Goal: Information Seeking & Learning: Learn about a topic

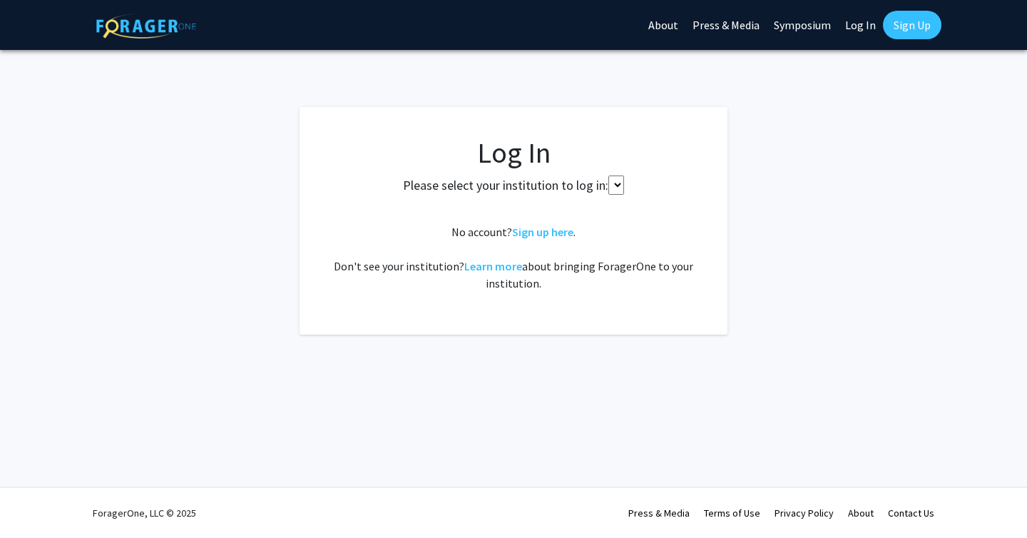
select select
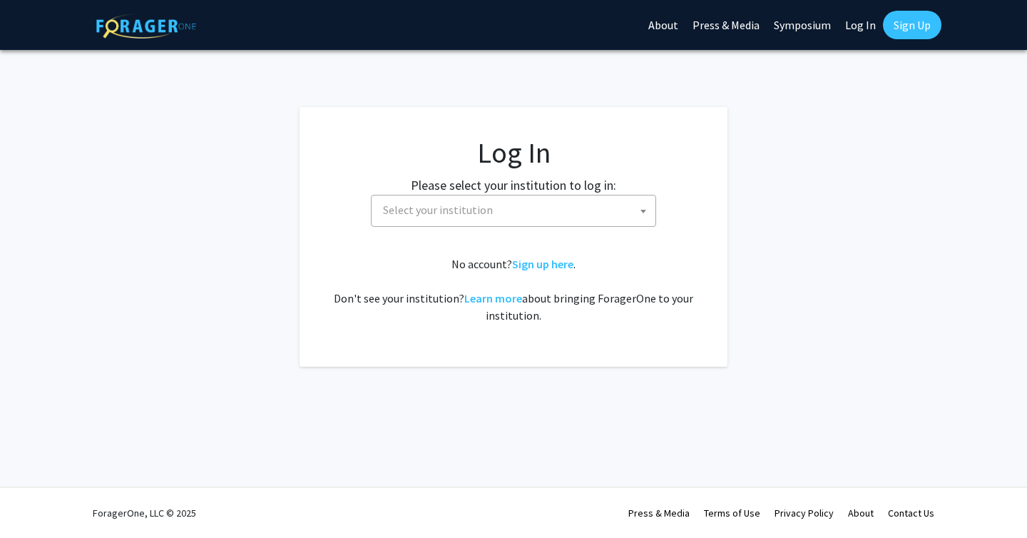
click at [545, 223] on span "Select your institution" at bounding box center [516, 209] width 278 height 29
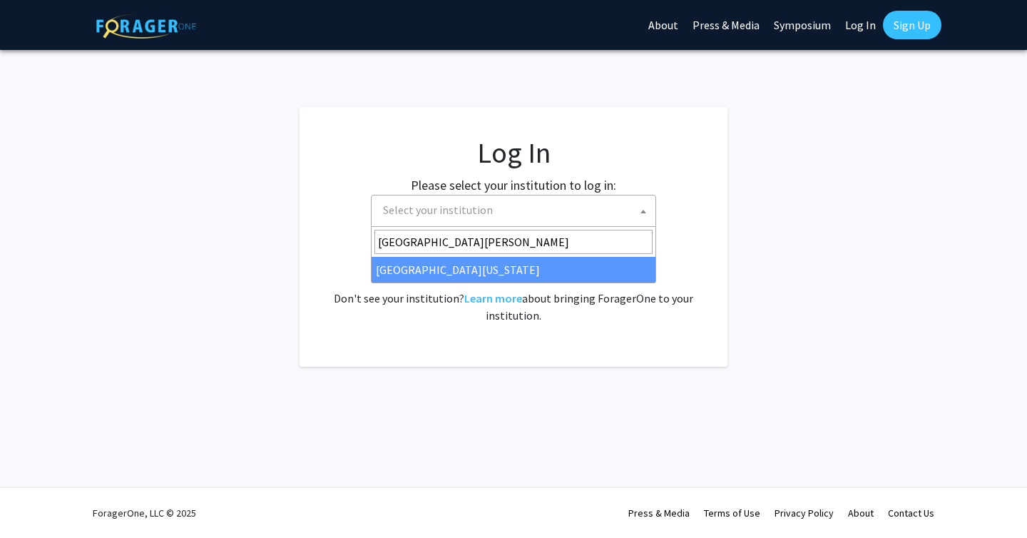
type input "[GEOGRAPHIC_DATA][PERSON_NAME]"
select select "31"
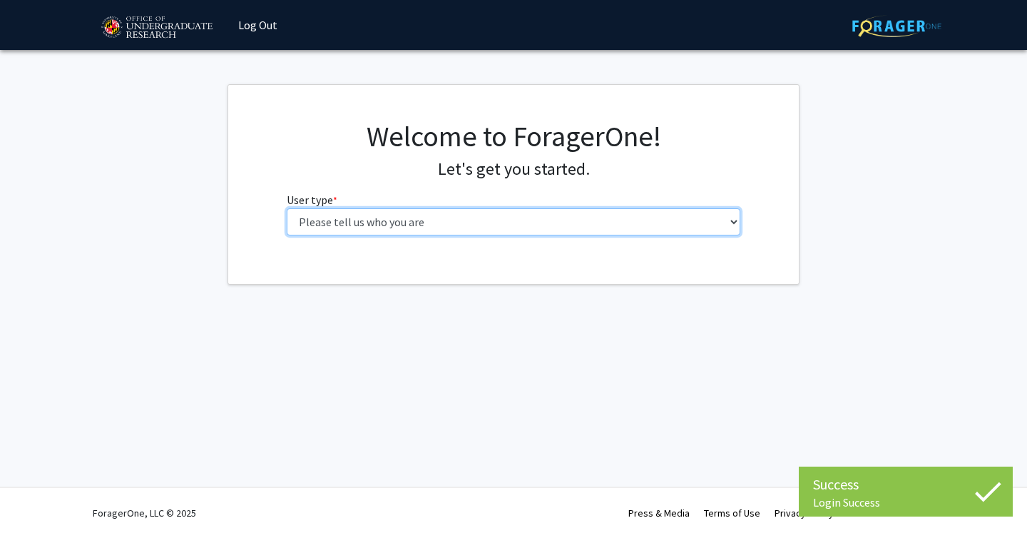
click at [468, 218] on select "Please tell us who you are Undergraduate Student Master's Student Doctoral Cand…" at bounding box center [514, 221] width 454 height 27
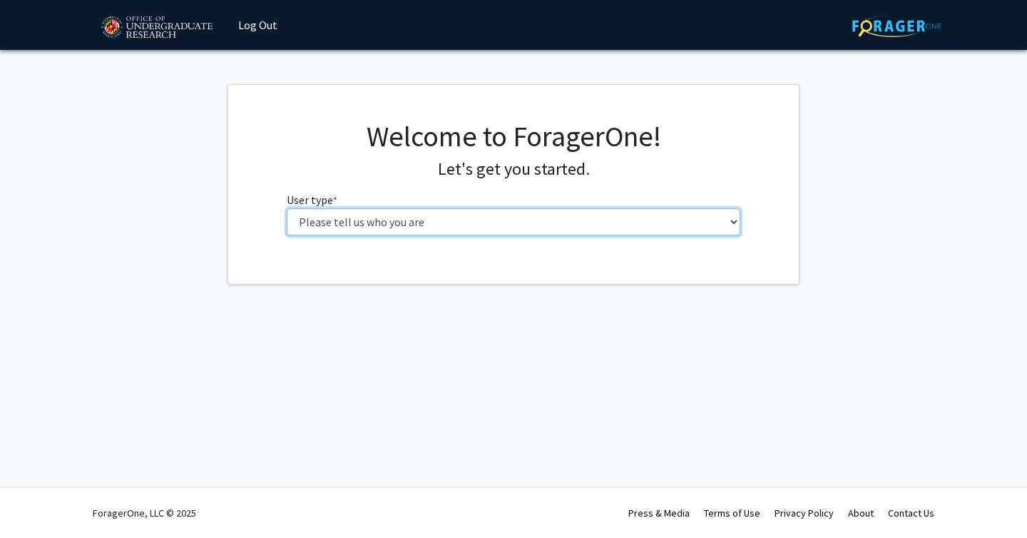
select select "1: undergrad"
click at [287, 208] on select "Please tell us who you are Undergraduate Student Master's Student Doctoral Cand…" at bounding box center [514, 221] width 454 height 27
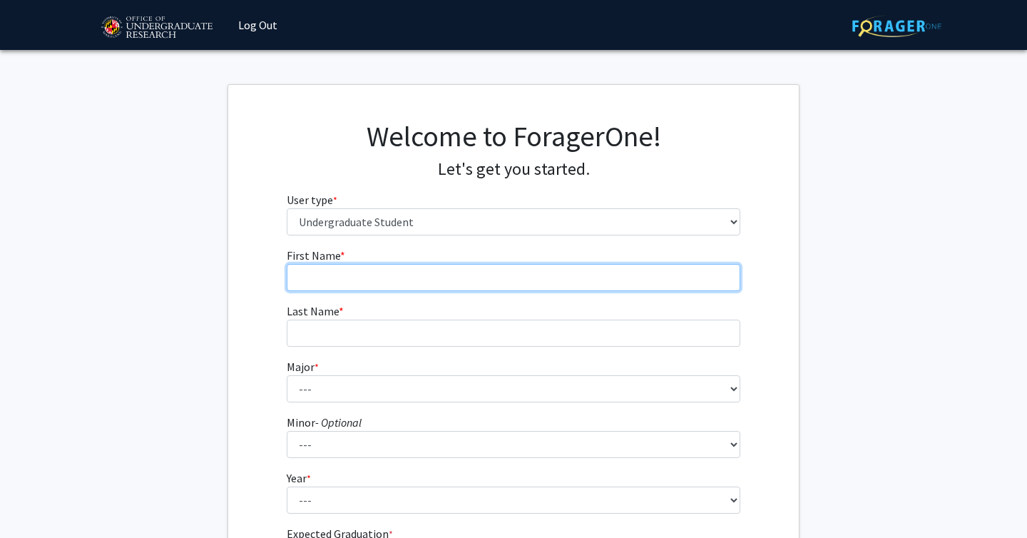
click at [497, 279] on input "First Name * required" at bounding box center [514, 277] width 454 height 27
type input "Fadil"
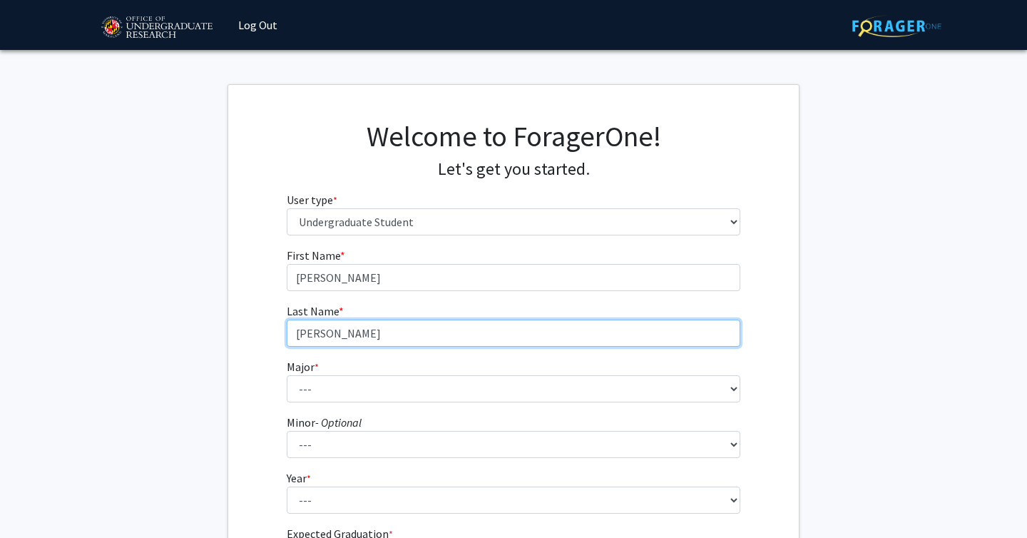
type input "Bajwa"
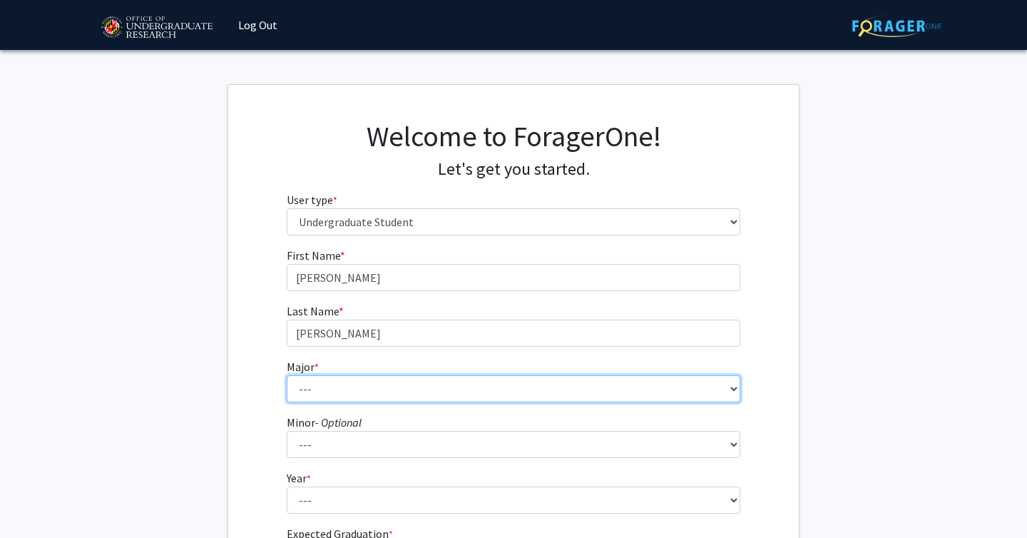
click at [497, 386] on select "--- Accounting Aerospace Engineering African American and Africana Studies Agri…" at bounding box center [514, 388] width 454 height 27
select select "56: 2357"
click at [287, 375] on select "--- Accounting Aerospace Engineering African American and Africana Studies Agri…" at bounding box center [514, 388] width 454 height 27
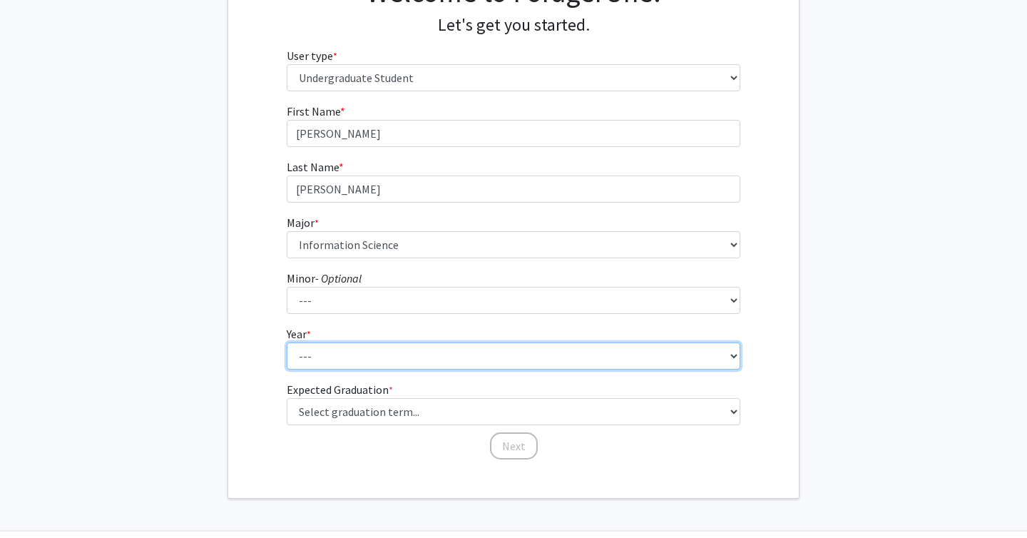
click at [474, 344] on select "--- First-year Sophomore Junior Senior Postbaccalaureate Certificate" at bounding box center [514, 355] width 454 height 27
select select "3: junior"
click at [287, 342] on select "--- First-year Sophomore Junior Senior Postbaccalaureate Certificate" at bounding box center [514, 355] width 454 height 27
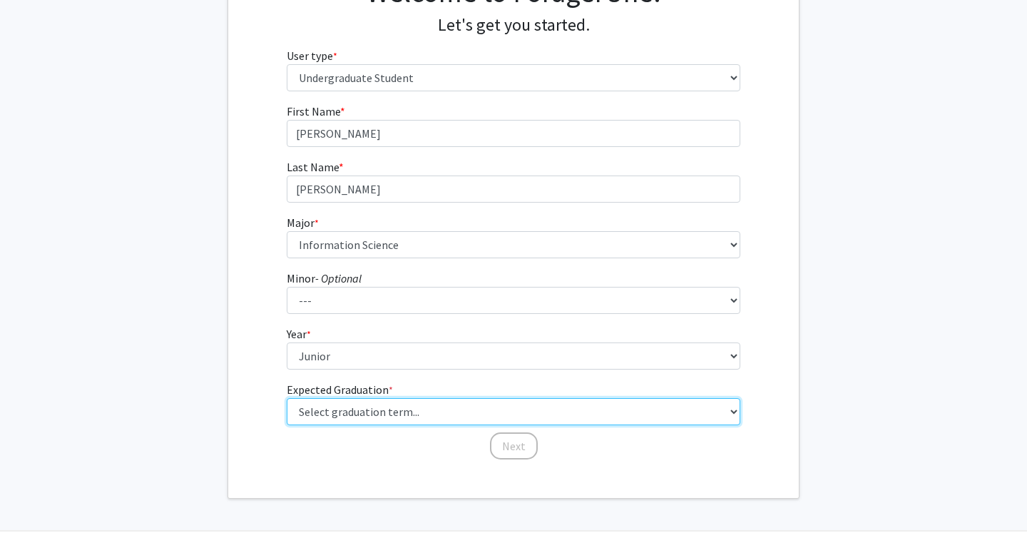
click at [456, 413] on select "Select graduation term... Spring 2025 Summer 2025 Fall 2025 Winter 2025 Spring …" at bounding box center [514, 411] width 454 height 27
select select "9: spring_2027"
click at [287, 398] on select "Select graduation term... Spring 2025 Summer 2025 Fall 2025 Winter 2025 Spring …" at bounding box center [514, 411] width 454 height 27
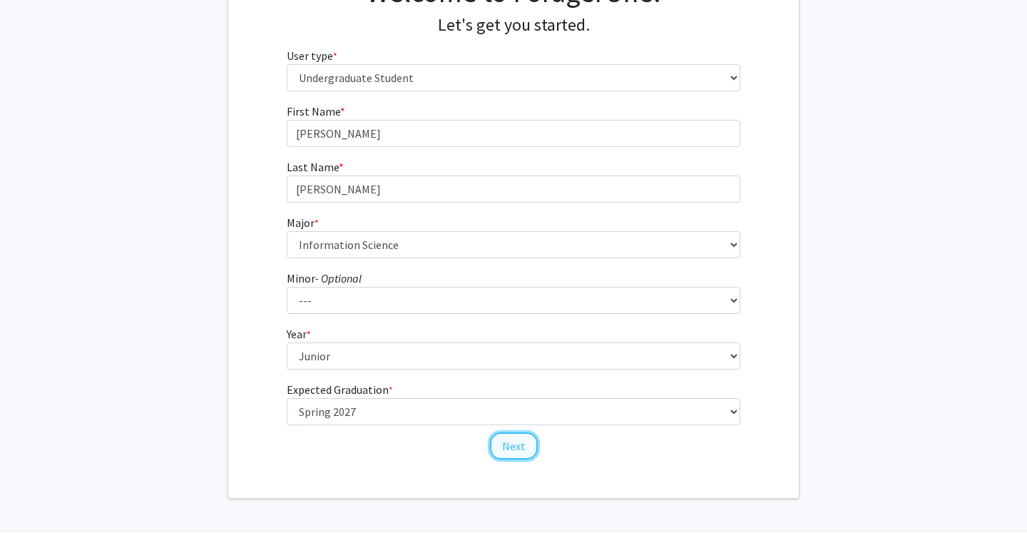
click at [513, 444] on button "Next" at bounding box center [514, 445] width 48 height 27
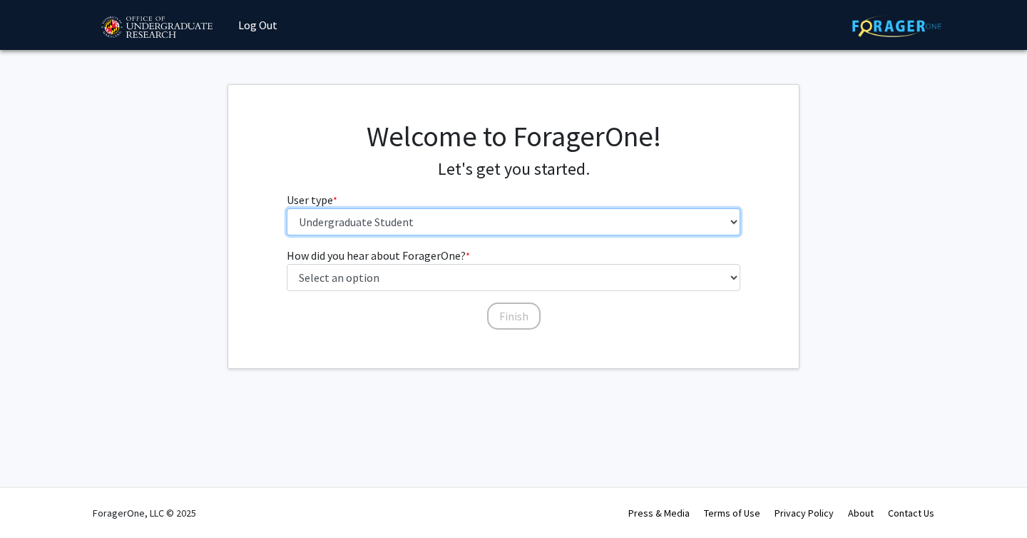
click at [507, 226] on select "Please tell us who you are Undergraduate Student Master's Student Doctoral Cand…" at bounding box center [514, 221] width 454 height 27
click at [287, 208] on select "Please tell us who you are Undergraduate Student Master's Student Doctoral Cand…" at bounding box center [514, 221] width 454 height 27
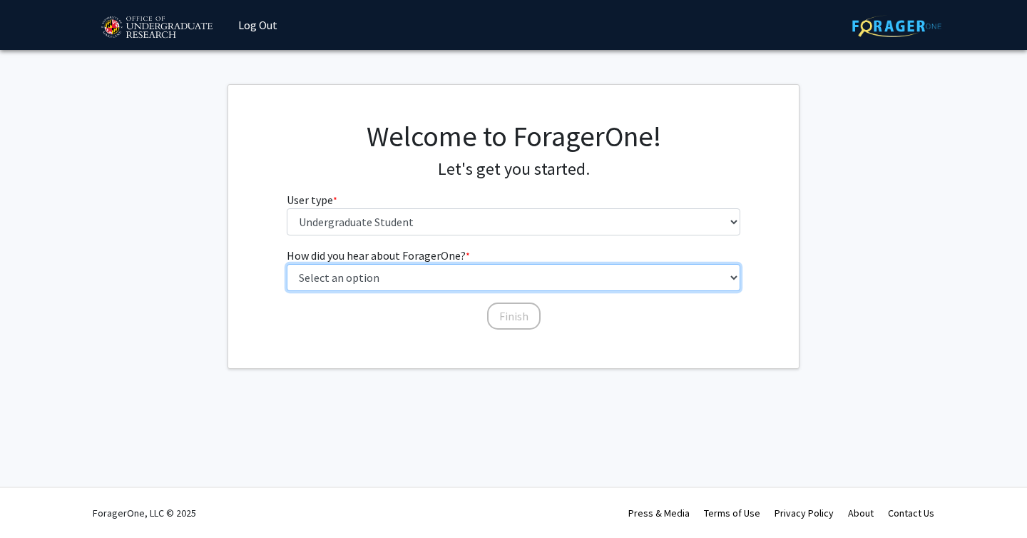
click at [488, 279] on select "Select an option Peer/student recommendation Faculty/staff recommendation Unive…" at bounding box center [514, 277] width 454 height 27
select select "1: peer_recommendation"
click at [287, 264] on select "Select an option Peer/student recommendation Faculty/staff recommendation Unive…" at bounding box center [514, 277] width 454 height 27
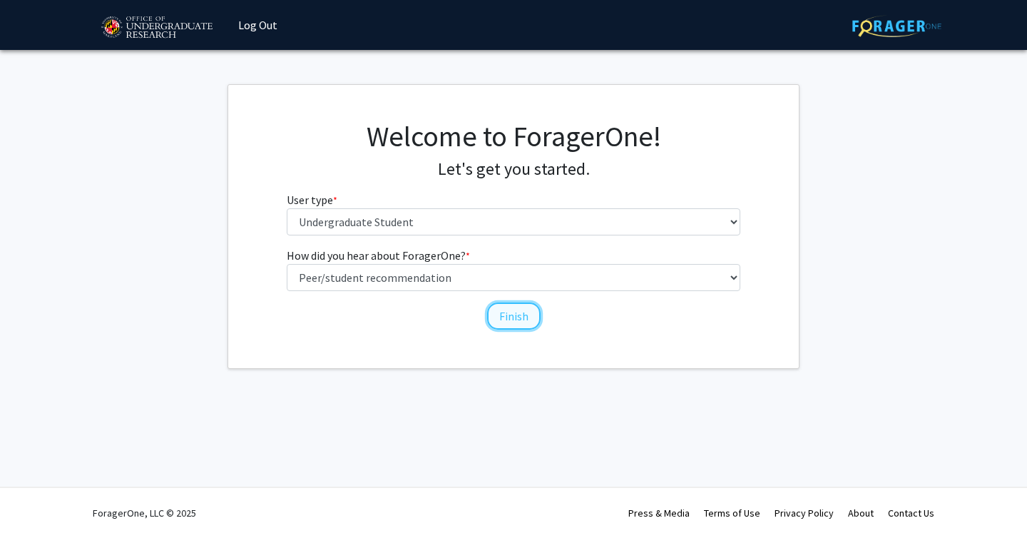
click at [511, 322] on button "Finish" at bounding box center [513, 315] width 53 height 27
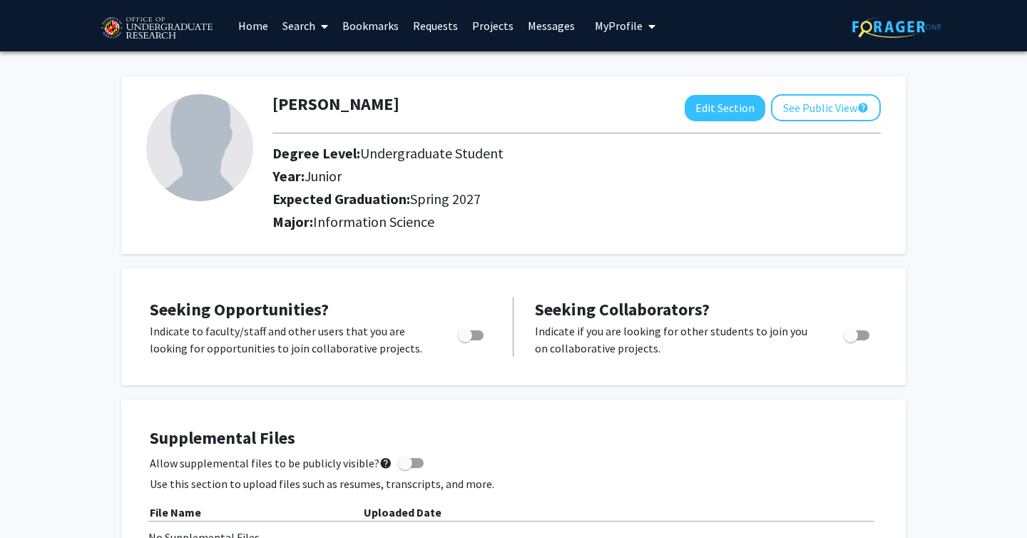
click at [284, 24] on link "Search" at bounding box center [305, 26] width 60 height 50
click at [324, 68] on span "Faculty/Staff" at bounding box center [327, 65] width 105 height 29
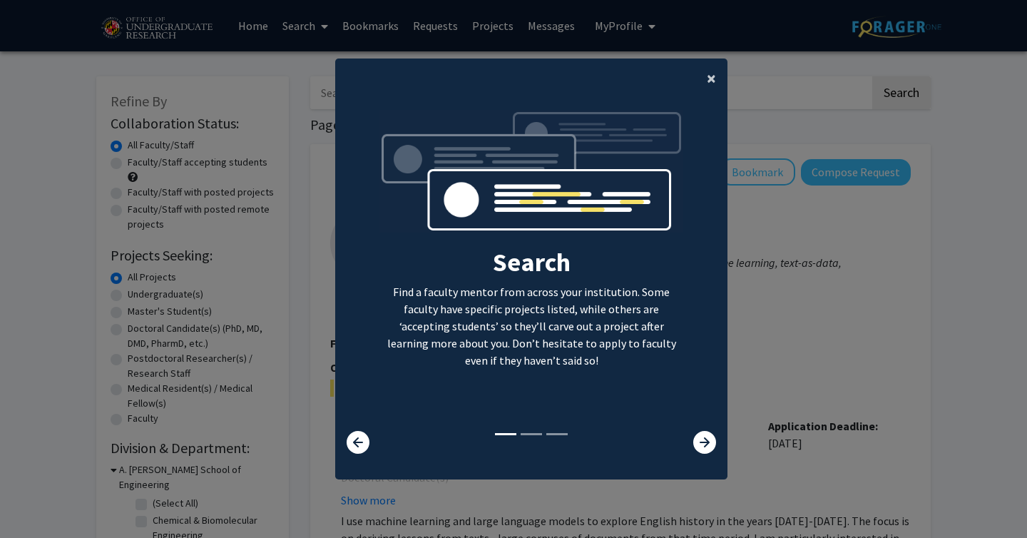
click at [714, 87] on span "×" at bounding box center [711, 78] width 9 height 22
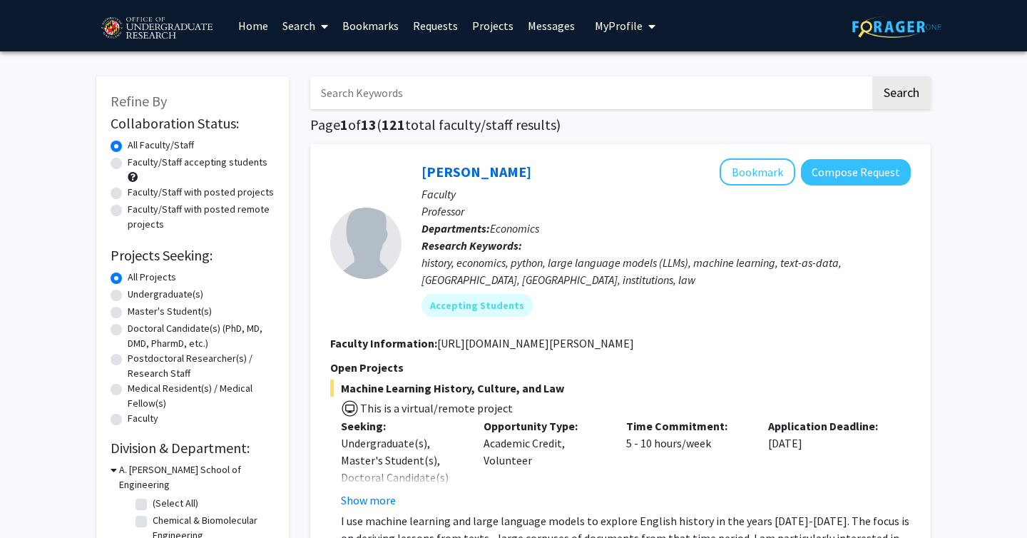
click at [128, 295] on label "Undergraduate(s)" at bounding box center [166, 294] width 76 height 15
click at [128, 295] on input "Undergraduate(s)" at bounding box center [132, 291] width 9 height 9
radio input "true"
click at [128, 296] on label "Undergraduate(s)" at bounding box center [166, 294] width 76 height 15
click at [128, 296] on input "Undergraduate(s)" at bounding box center [132, 291] width 9 height 9
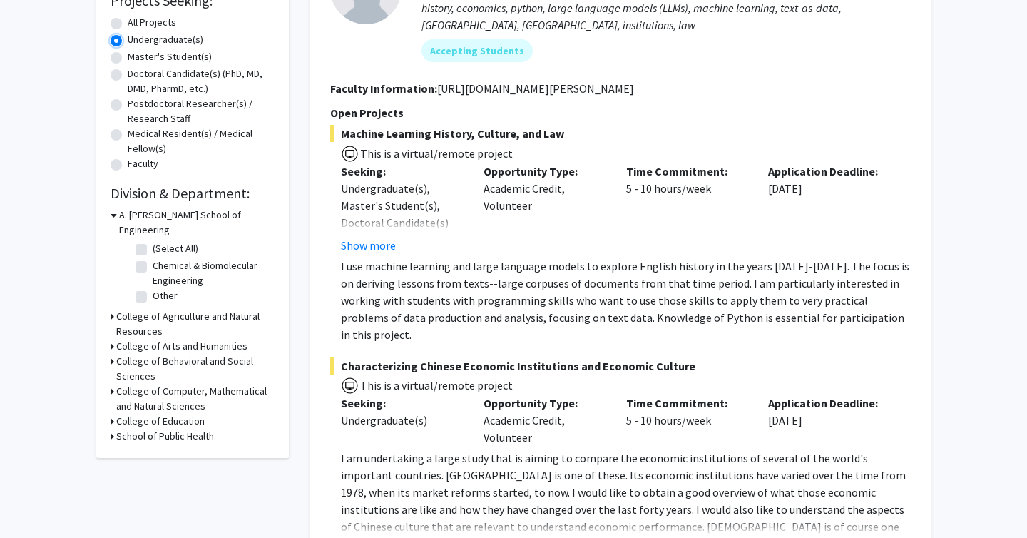
scroll to position [257, 0]
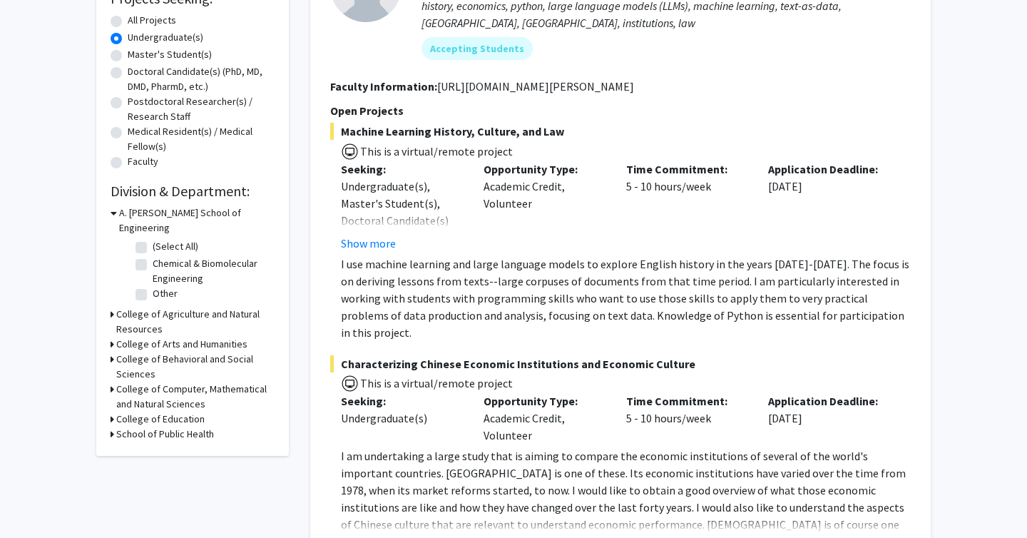
click at [111, 351] on icon at bounding box center [113, 358] width 4 height 15
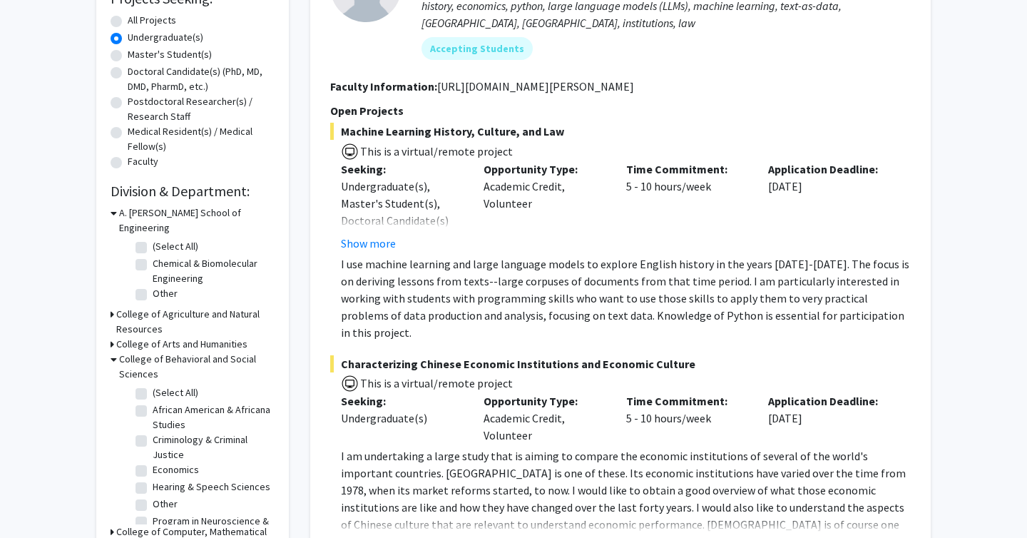
click at [115, 351] on icon at bounding box center [114, 358] width 6 height 15
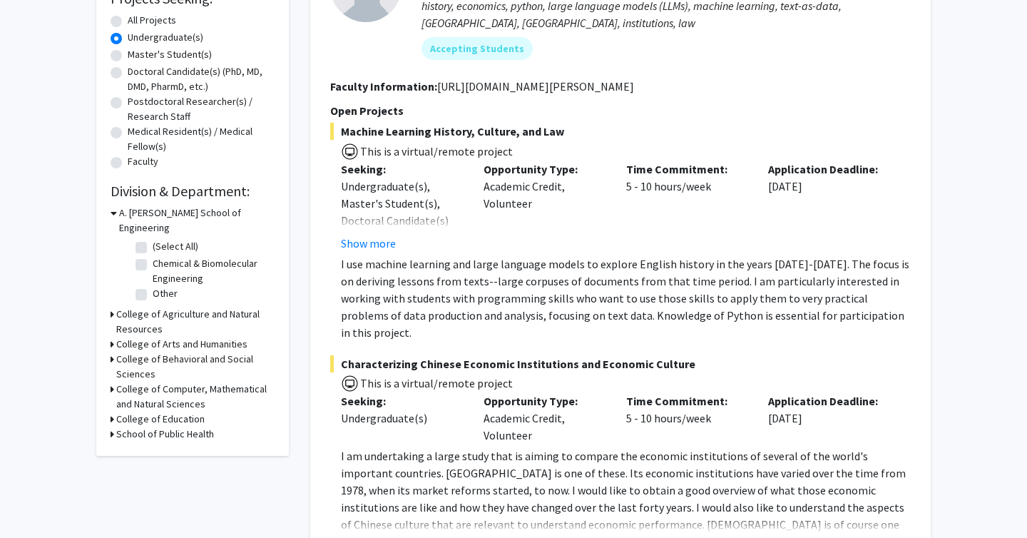
click at [115, 337] on div "College of Arts and Humanities" at bounding box center [193, 344] width 164 height 15
click at [111, 337] on icon at bounding box center [113, 344] width 4 height 15
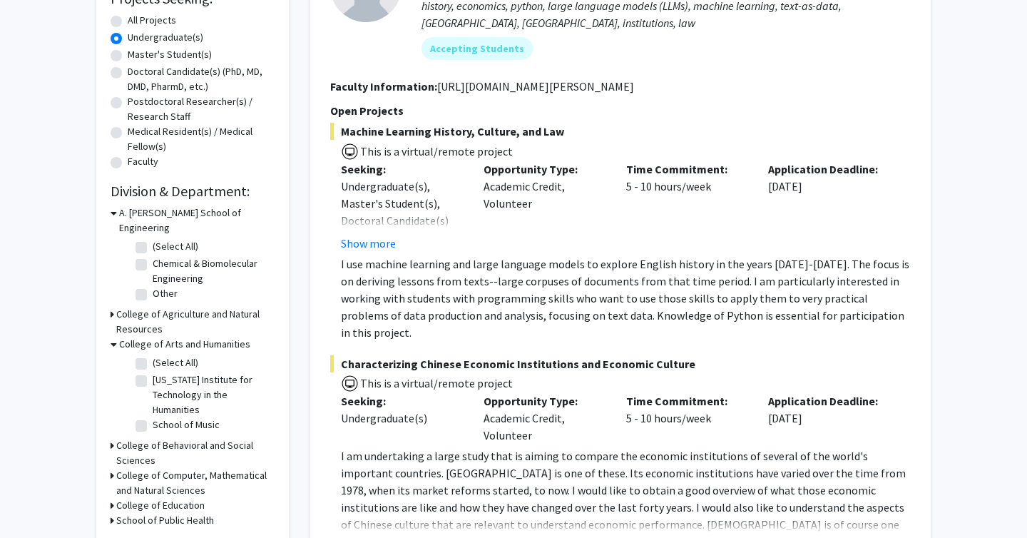
click at [111, 337] on icon at bounding box center [114, 344] width 6 height 15
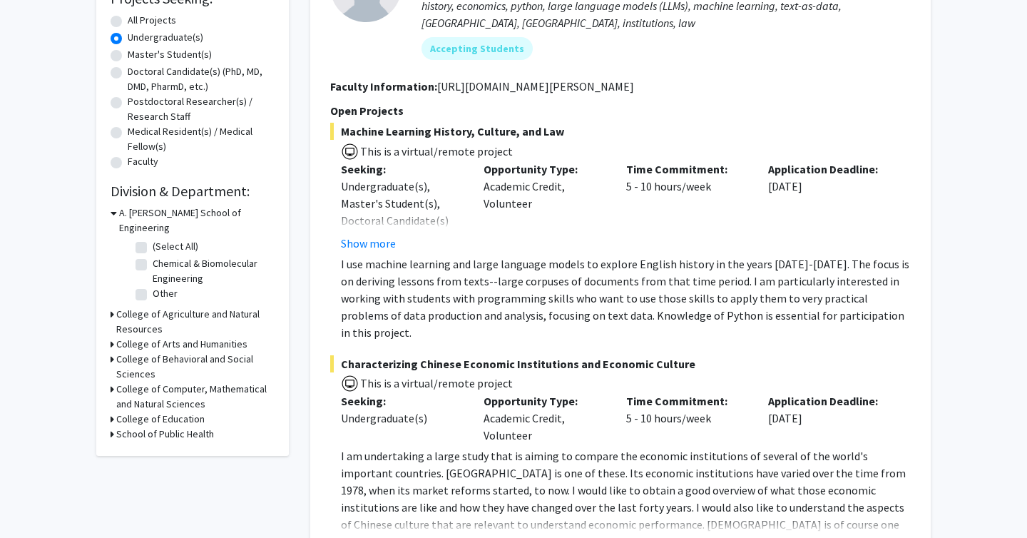
click at [110, 374] on div "Refine By Collaboration Status: Collaboration Status All Faculty/Staff Collabor…" at bounding box center [192, 138] width 192 height 636
click at [111, 381] on icon at bounding box center [113, 388] width 4 height 15
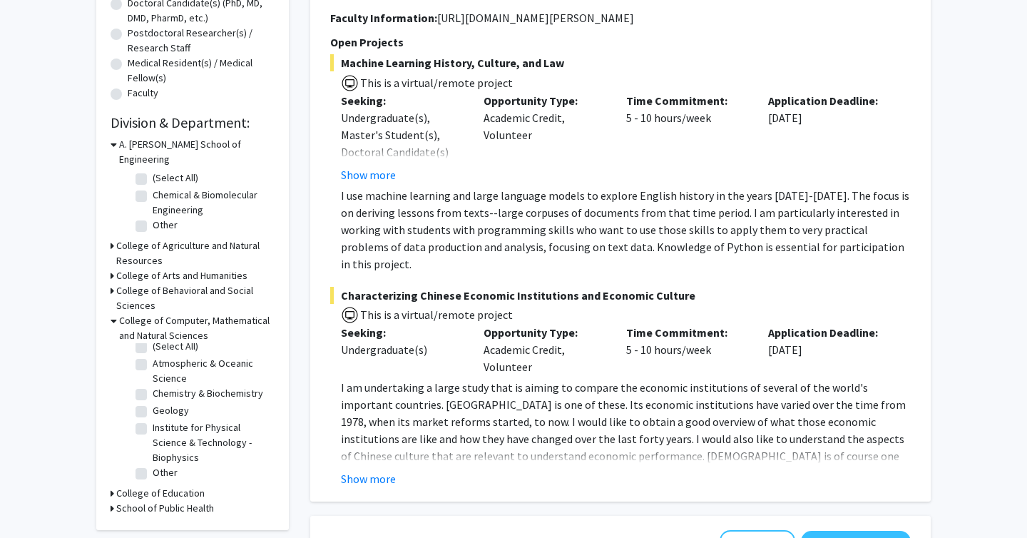
scroll to position [0, 0]
click at [192, 283] on h3 "College of Behavioral and Social Sciences" at bounding box center [195, 298] width 158 height 30
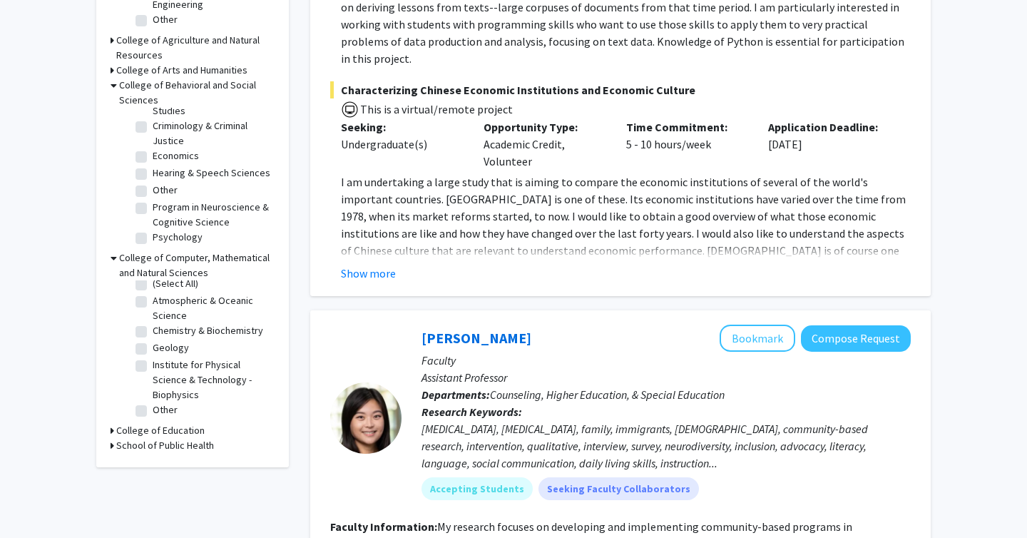
scroll to position [535, 0]
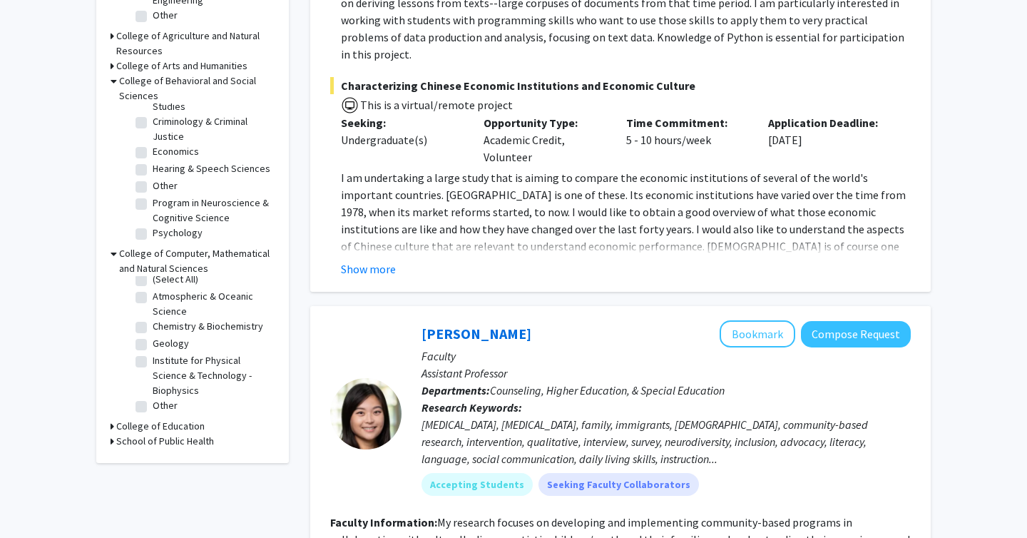
click at [185, 433] on h3 "School of Public Health" at bounding box center [165, 440] width 98 height 15
click at [182, 419] on h3 "College of Education" at bounding box center [160, 426] width 88 height 15
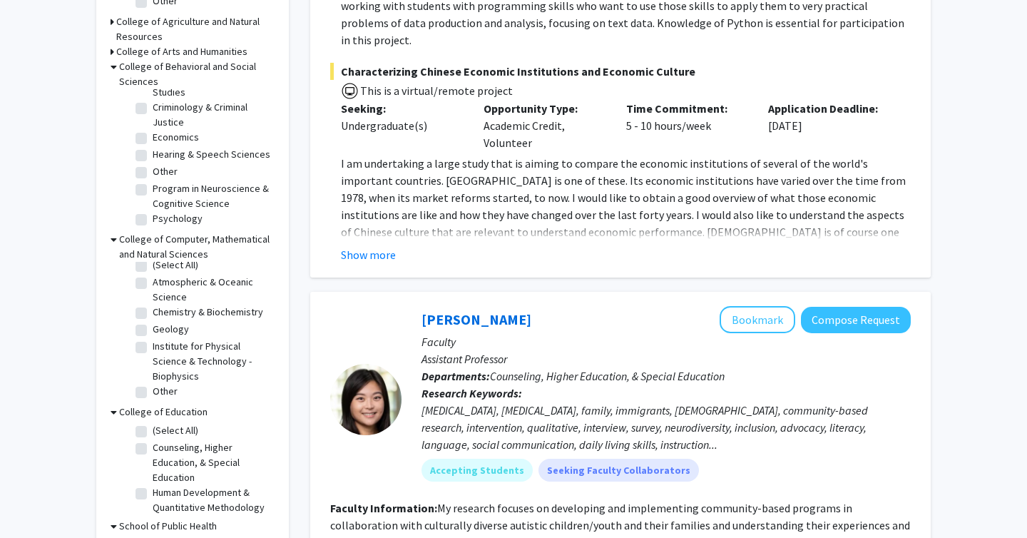
scroll to position [550, 0]
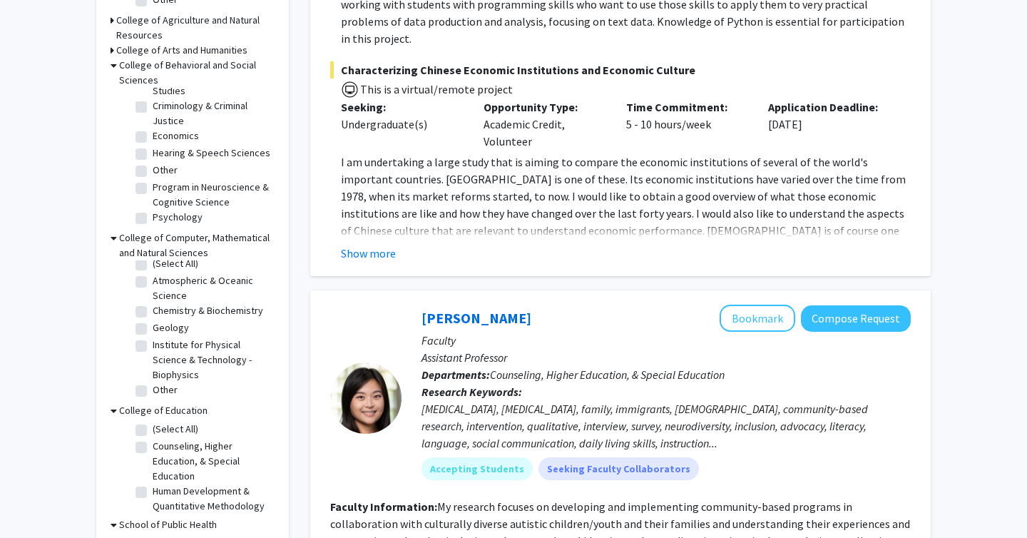
click at [182, 421] on label "(Select All)" at bounding box center [176, 428] width 46 height 15
click at [162, 421] on input "(Select All)" at bounding box center [157, 425] width 9 height 9
checkbox input "true"
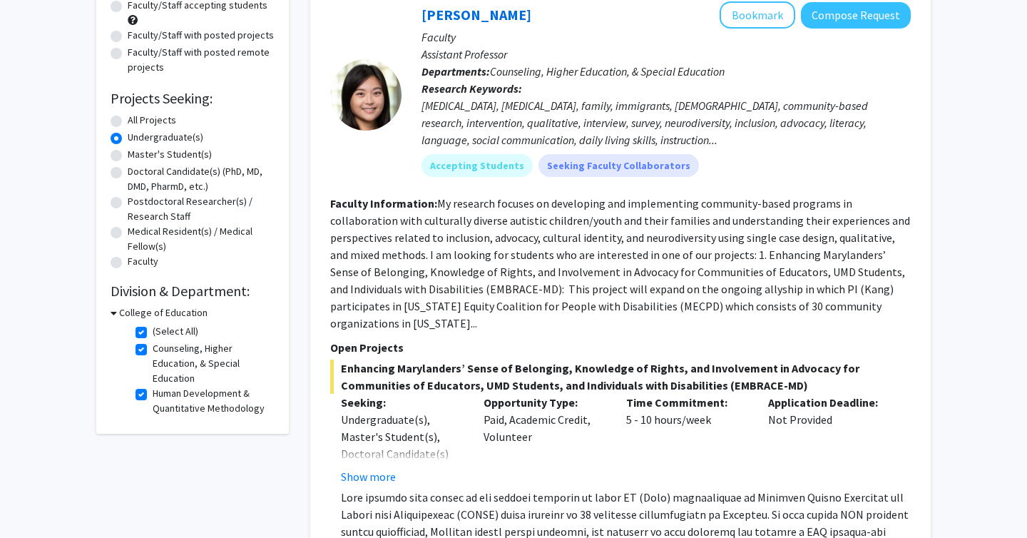
scroll to position [158, 0]
click at [146, 305] on h3 "College of Education" at bounding box center [163, 311] width 88 height 15
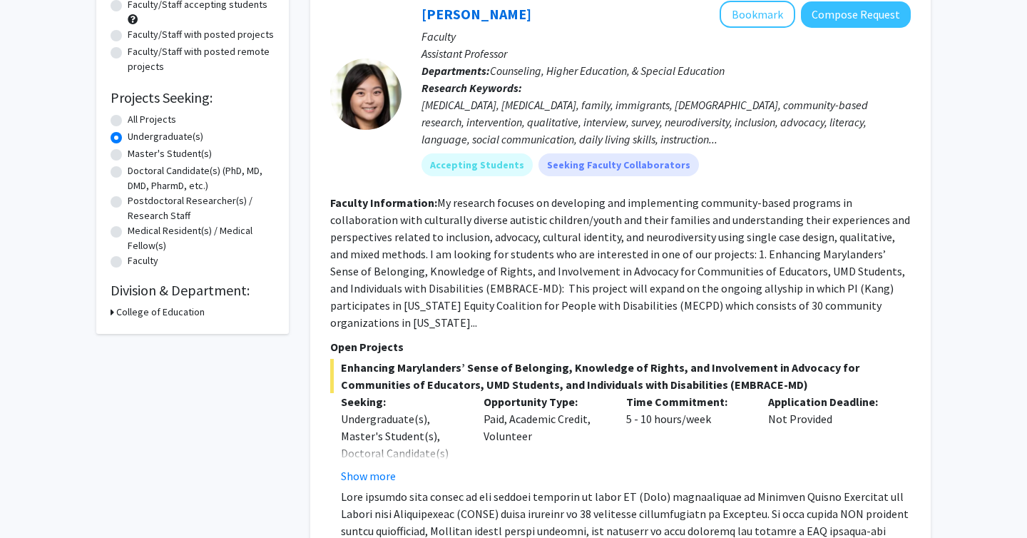
click at [146, 305] on h3 "College of Education" at bounding box center [160, 311] width 88 height 15
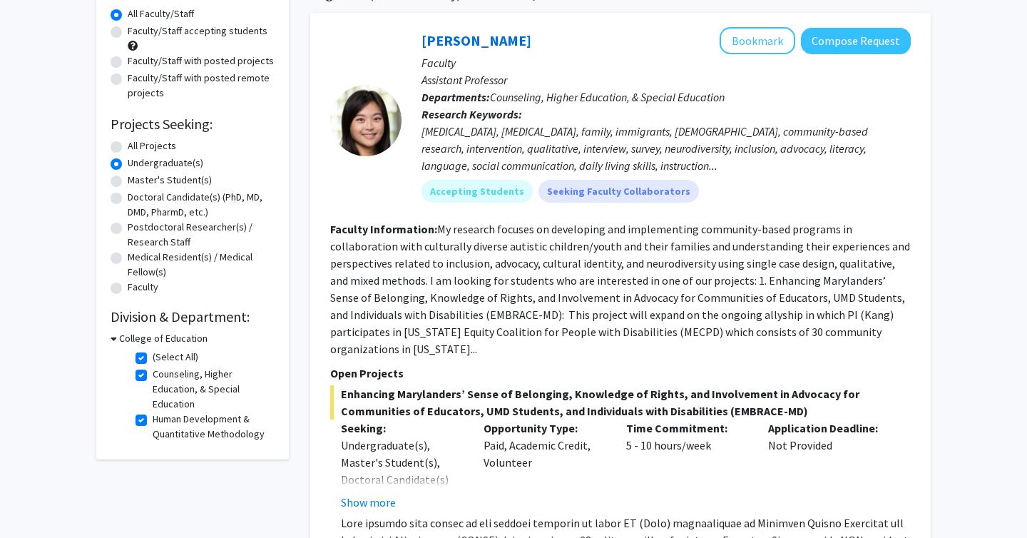
scroll to position [30, 0]
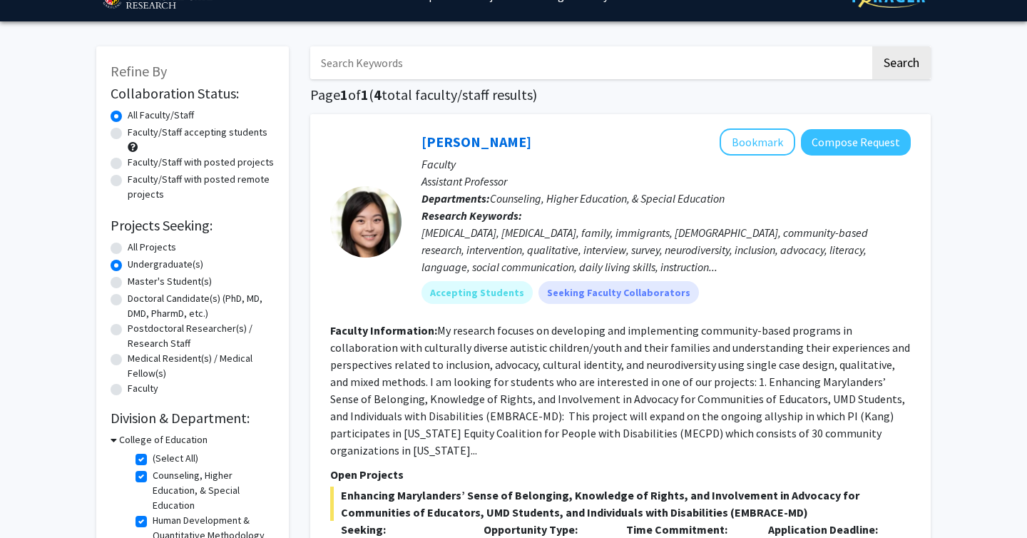
click at [153, 459] on label "(Select All)" at bounding box center [176, 458] width 46 height 15
click at [153, 459] on input "(Select All)" at bounding box center [157, 455] width 9 height 9
checkbox input "false"
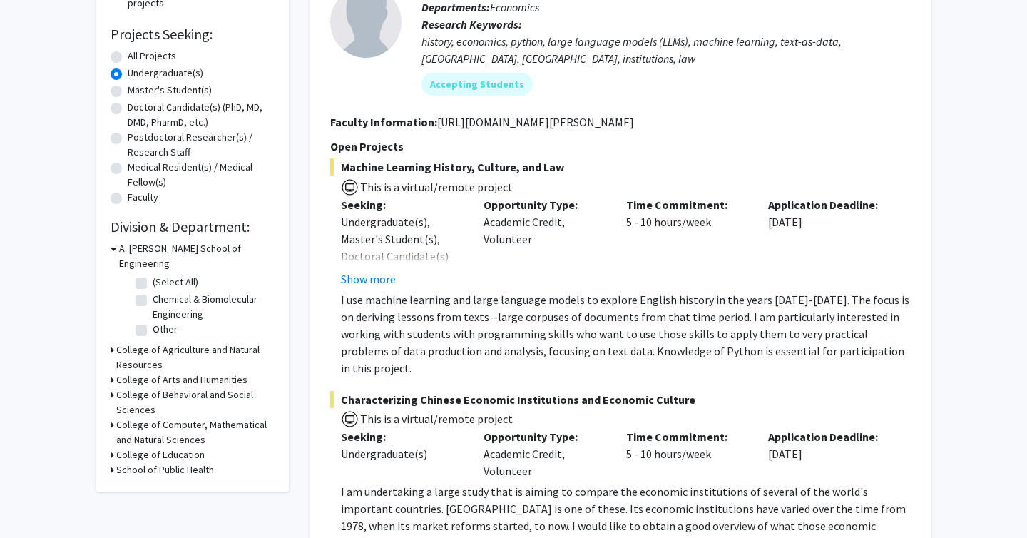
scroll to position [232, 0]
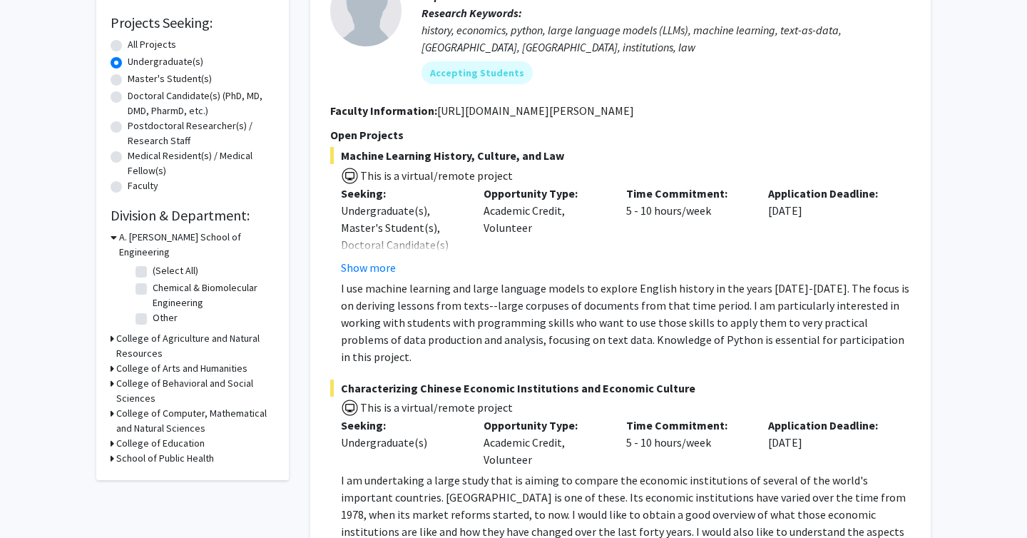
click at [115, 239] on icon at bounding box center [114, 237] width 6 height 15
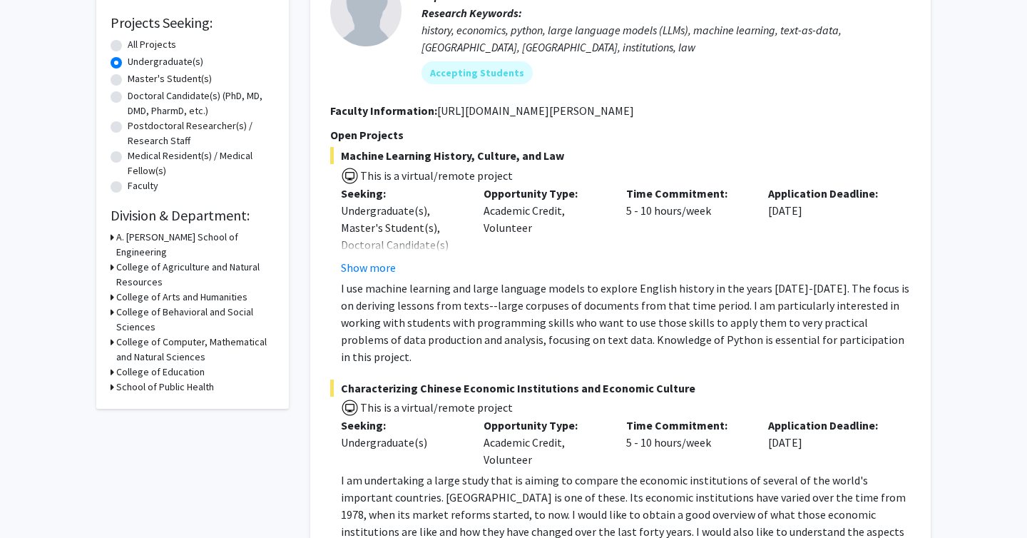
click at [116, 239] on h3 "A. James Clark School of Engineering" at bounding box center [195, 245] width 158 height 30
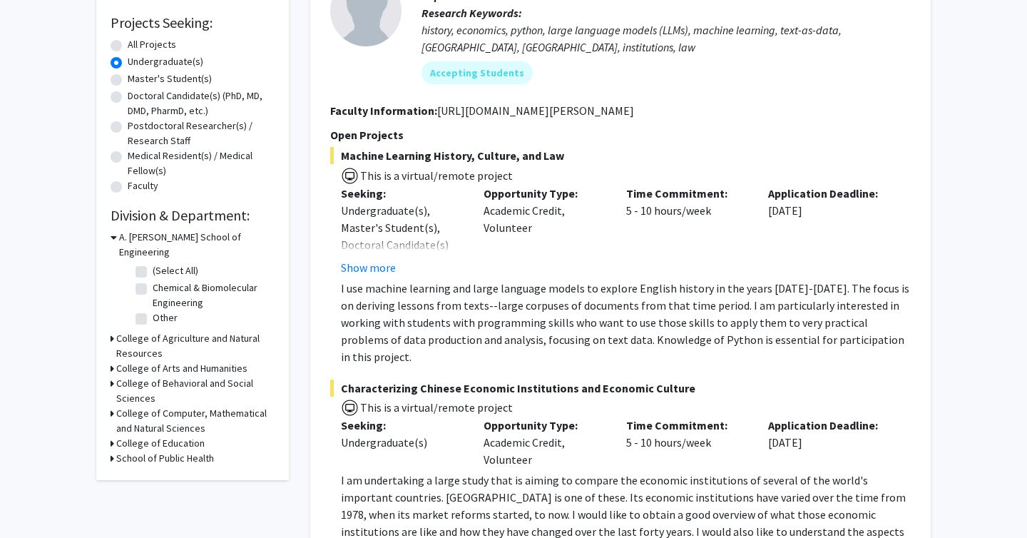
click at [115, 239] on icon at bounding box center [114, 237] width 6 height 15
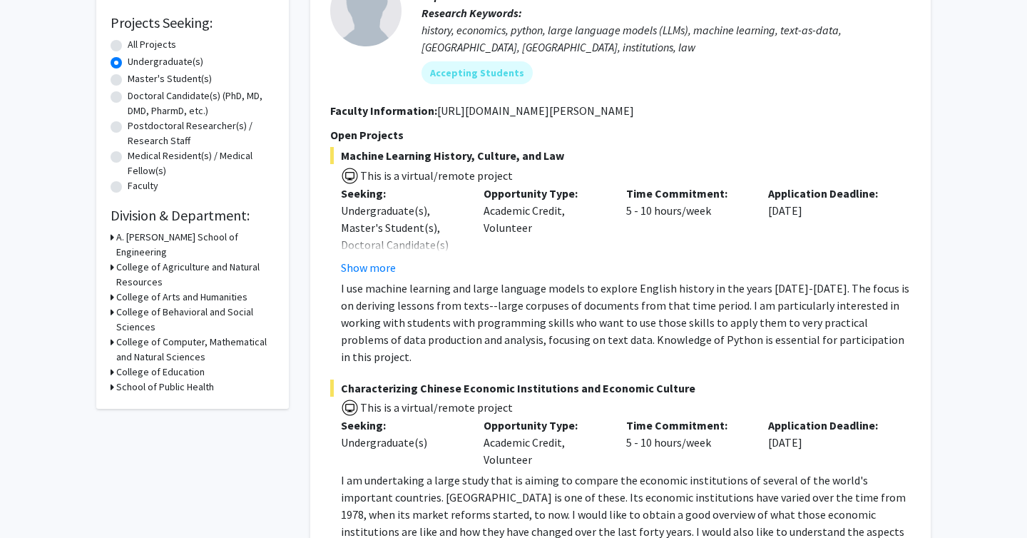
click at [150, 225] on div "Collaboration Status: Collaboration Status All Faculty/Staff Collaboration Stat…" at bounding box center [193, 137] width 164 height 515
click at [150, 232] on h3 "A. James Clark School of Engineering" at bounding box center [195, 245] width 158 height 30
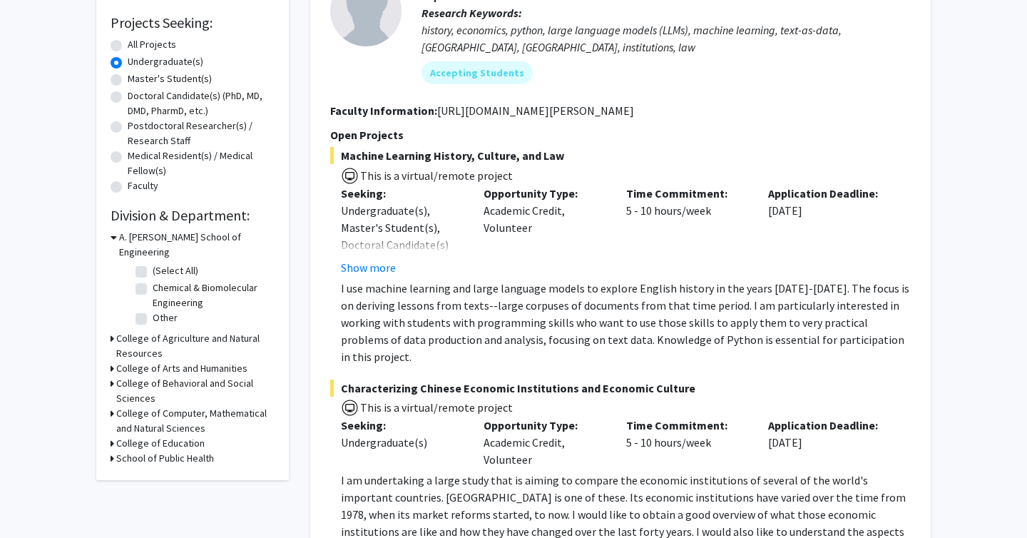
click at [123, 331] on h3 "College of Agriculture and Natural Resources" at bounding box center [195, 346] width 158 height 30
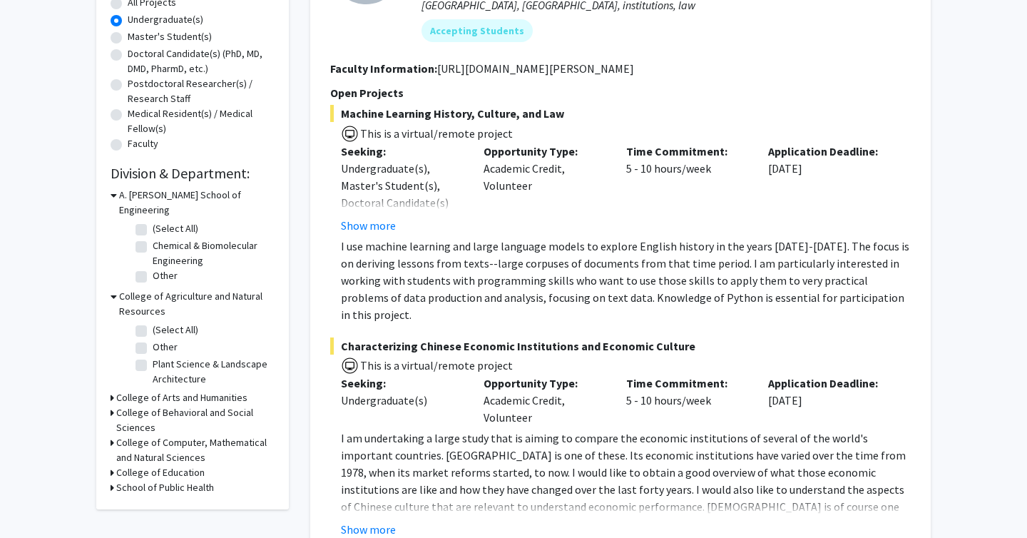
scroll to position [284, 0]
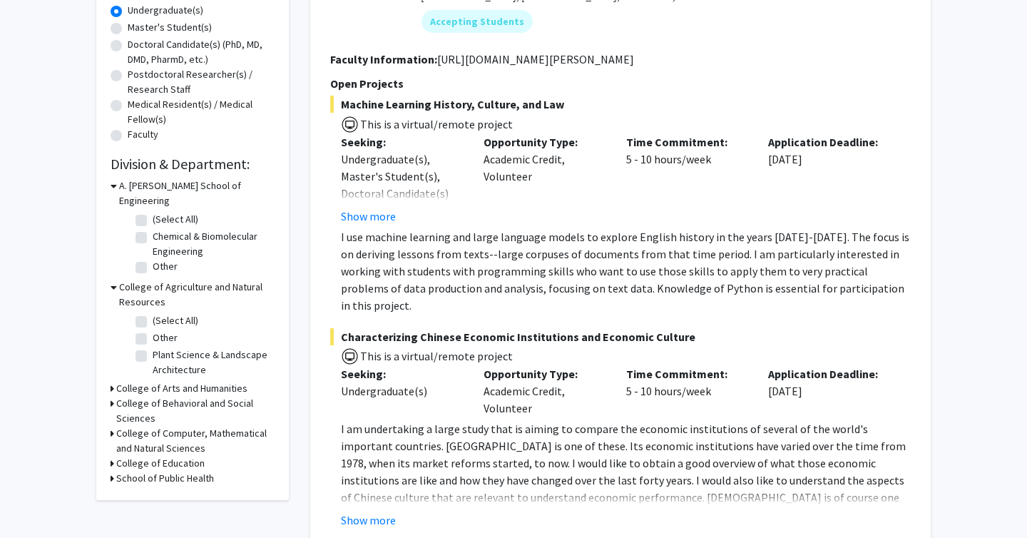
click at [129, 381] on h3 "College of Arts and Humanities" at bounding box center [181, 388] width 131 height 15
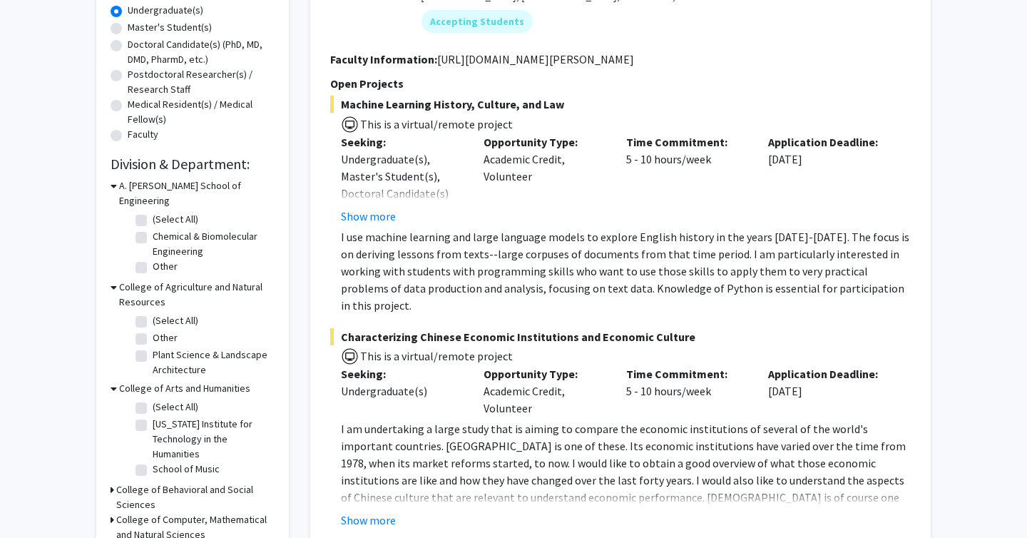
click at [134, 482] on h3 "College of Behavioral and Social Sciences" at bounding box center [195, 497] width 158 height 30
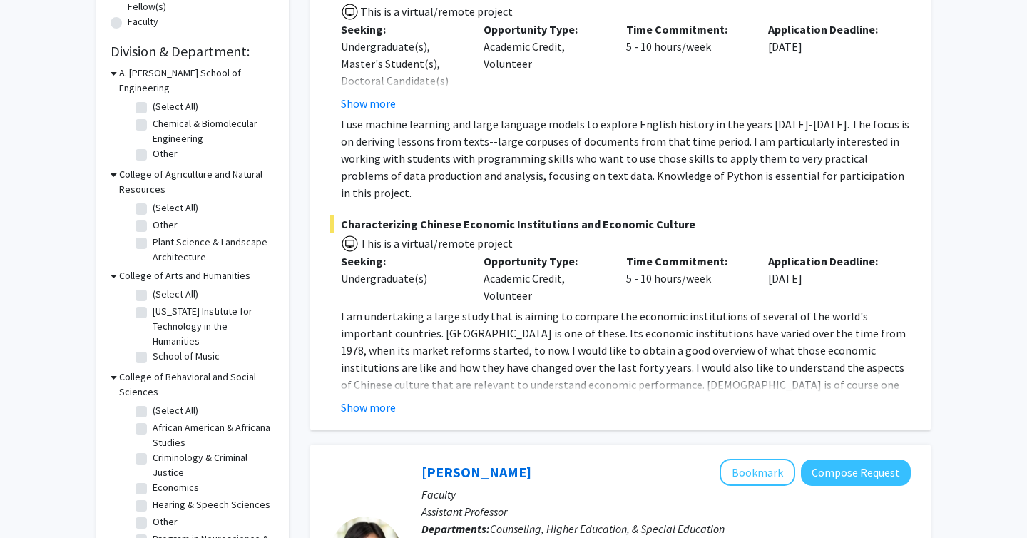
scroll to position [40, 0]
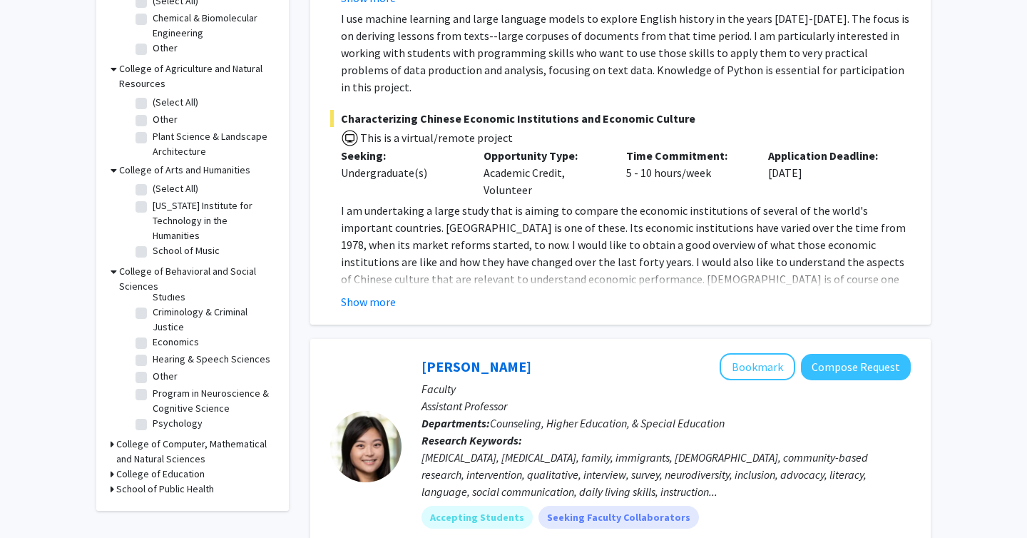
click at [124, 436] on h3 "College of Computer, Mathematical and Natural Sciences" at bounding box center [195, 451] width 158 height 30
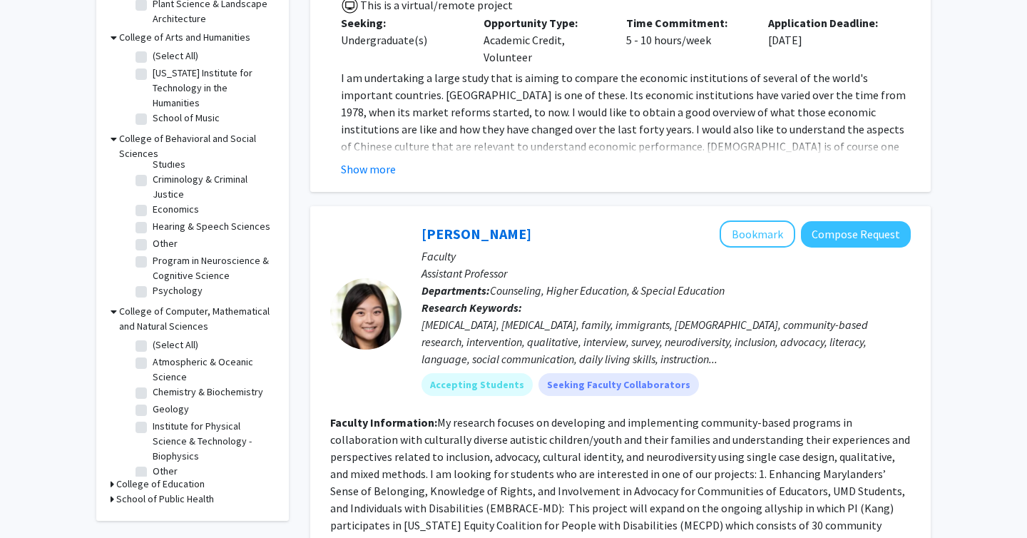
scroll to position [647, 0]
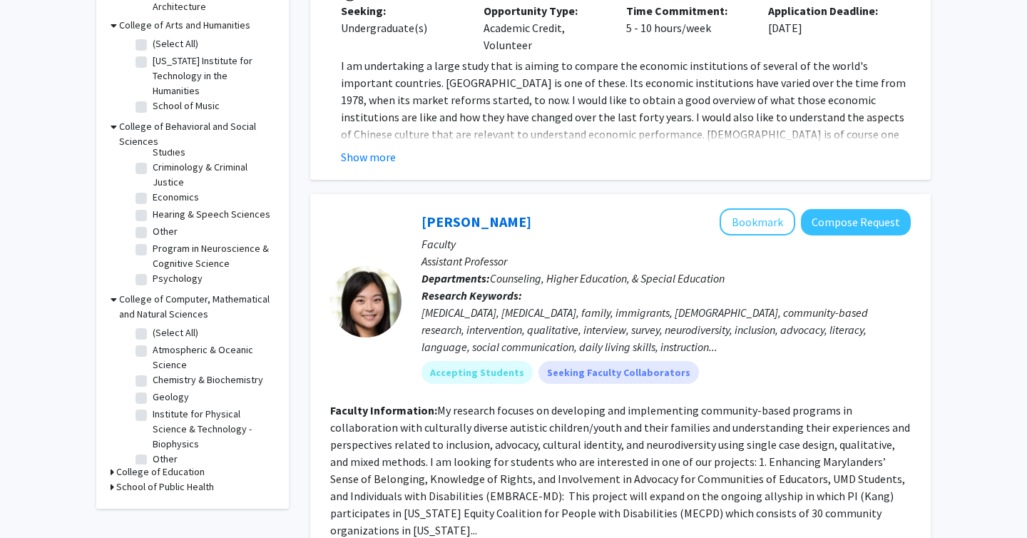
click at [135, 464] on h3 "College of Education" at bounding box center [160, 471] width 88 height 15
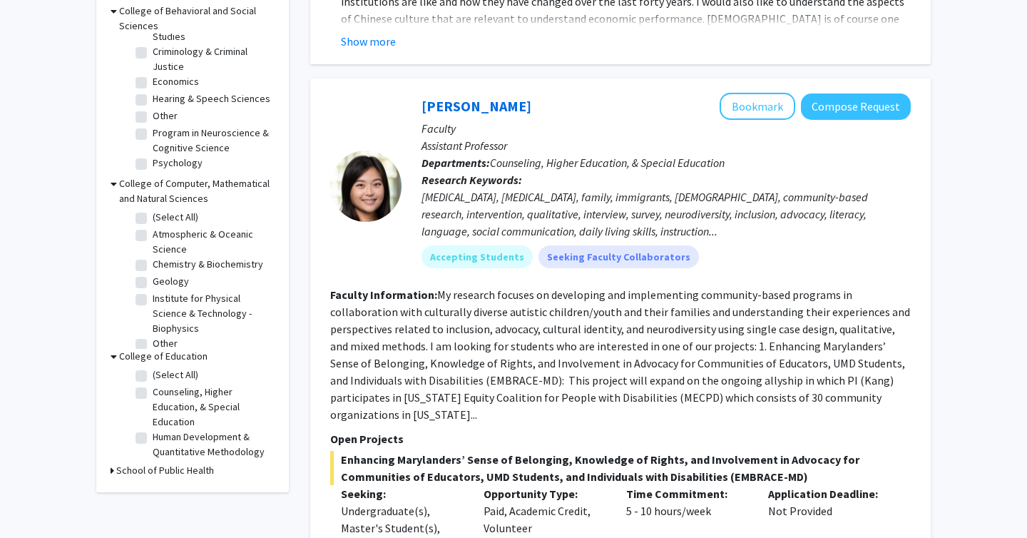
scroll to position [764, 0]
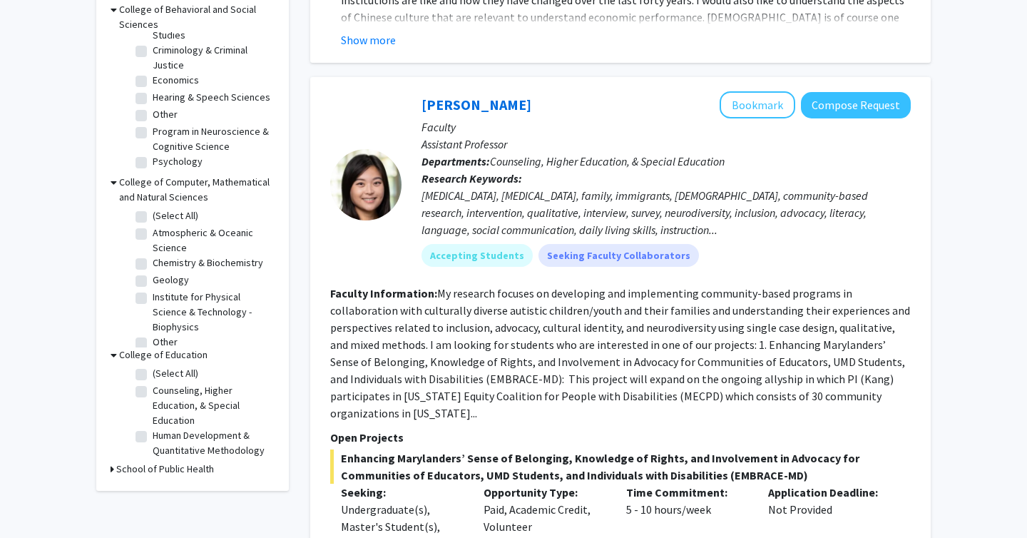
click at [136, 461] on h3 "School of Public Health" at bounding box center [165, 468] width 98 height 15
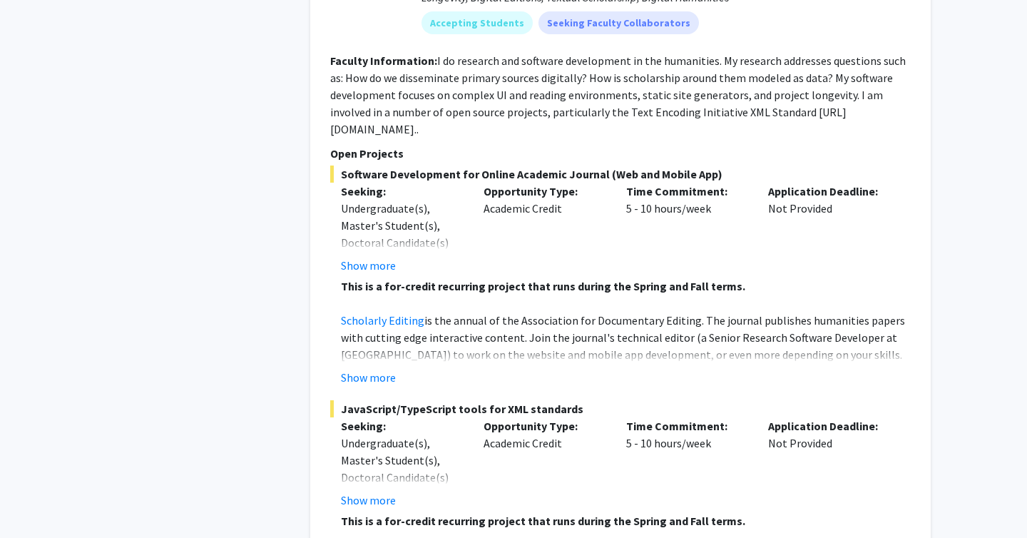
scroll to position [4757, 0]
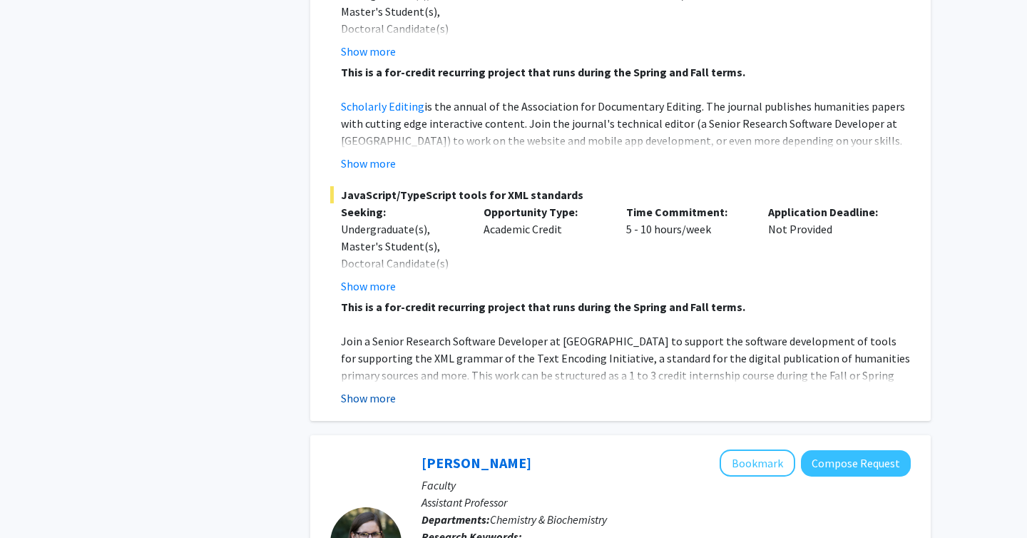
click at [377, 389] on button "Show more" at bounding box center [368, 397] width 55 height 17
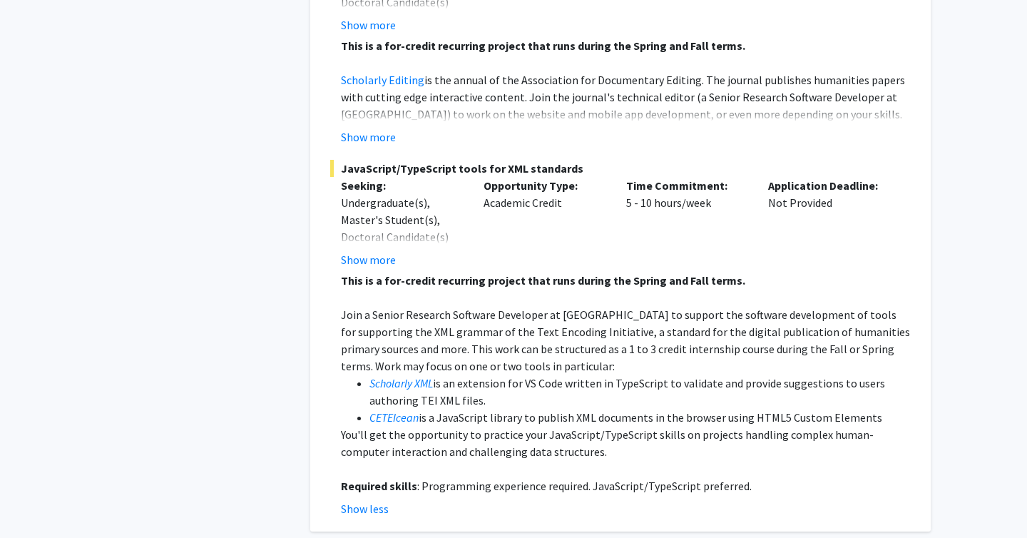
scroll to position [4992, 0]
drag, startPoint x: 490, startPoint y: 297, endPoint x: 585, endPoint y: 291, distance: 95.8
click at [585, 305] on p "Join a Senior Research Software Developer at MITH to support the software devel…" at bounding box center [626, 339] width 570 height 68
click at [677, 305] on p "Join a Senior Research Software Developer at MITH to support the software devel…" at bounding box center [626, 339] width 570 height 68
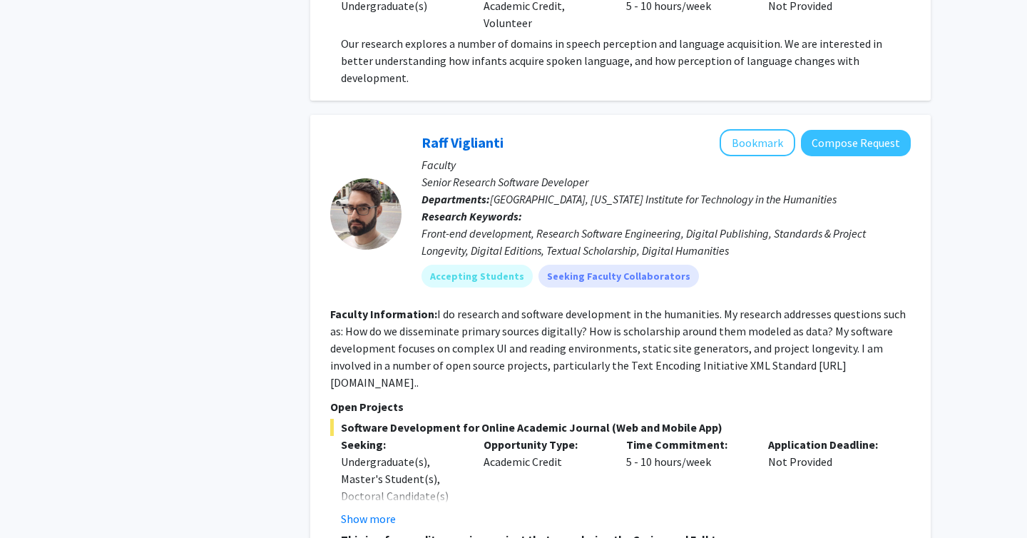
scroll to position [4489, 0]
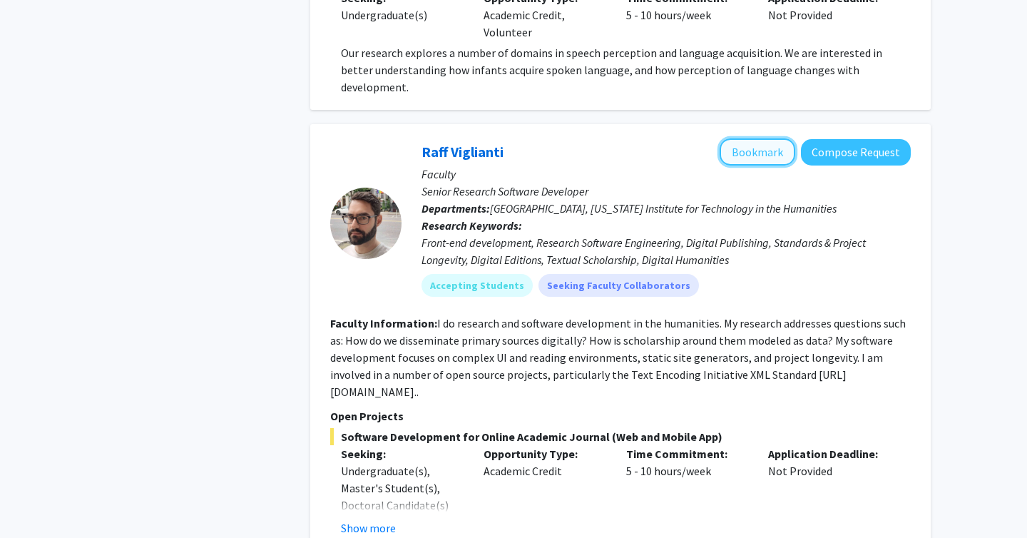
click at [773, 138] on button "Bookmark" at bounding box center [757, 151] width 76 height 27
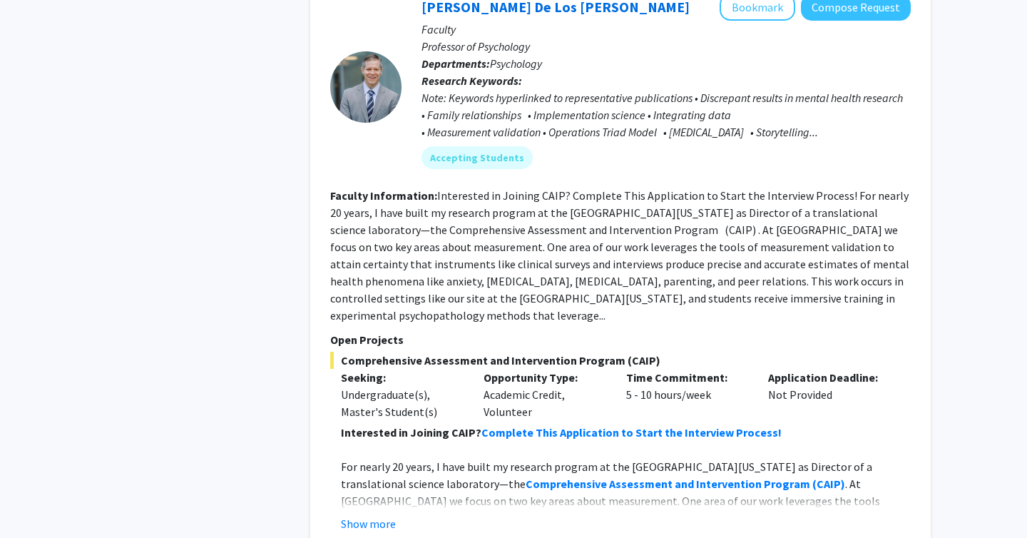
scroll to position [7145, 0]
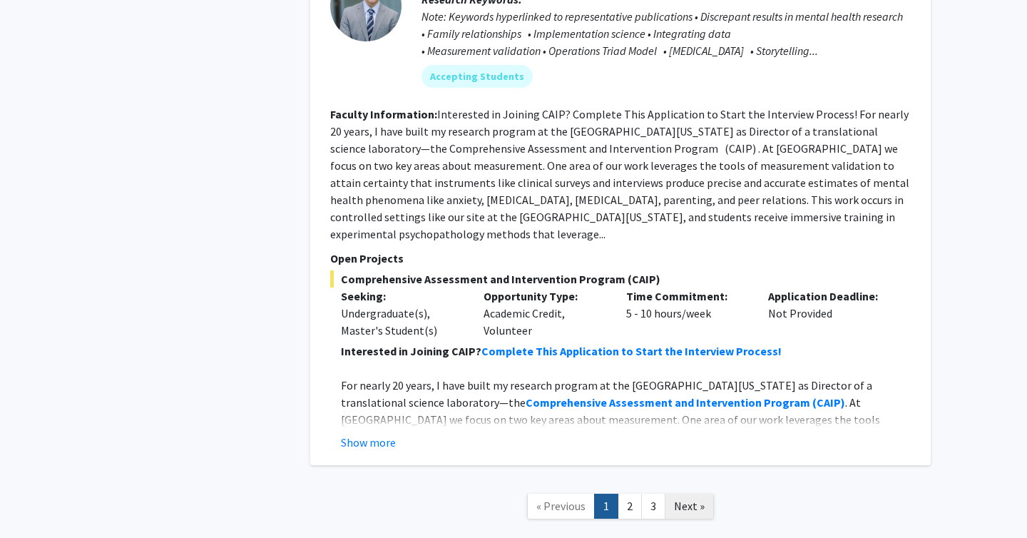
click at [682, 498] on span "Next »" at bounding box center [689, 505] width 31 height 14
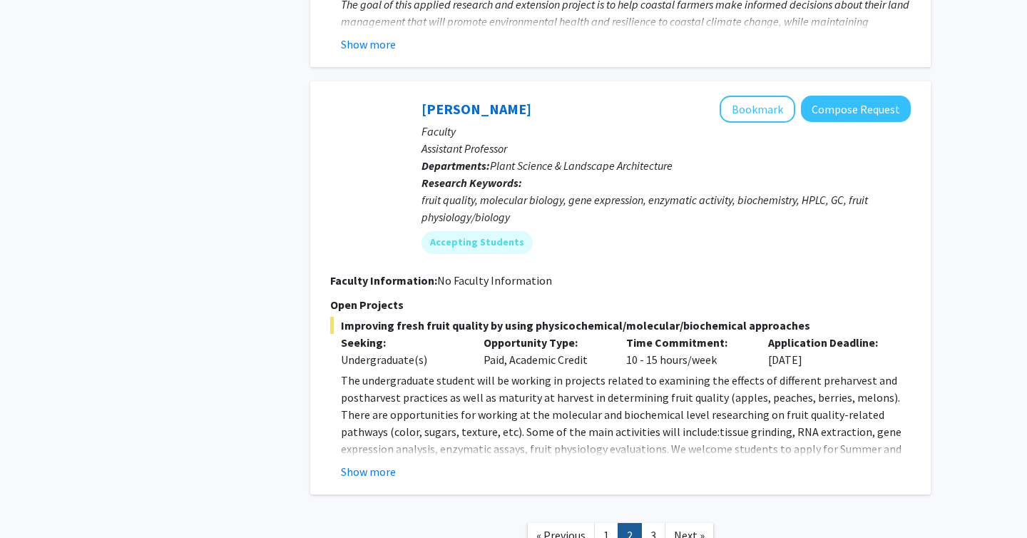
scroll to position [4971, 0]
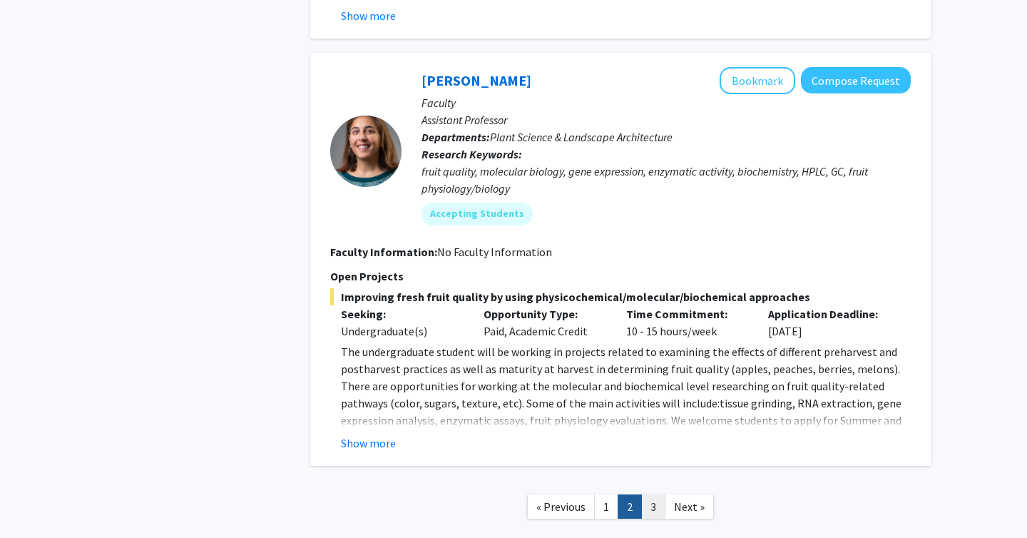
click at [656, 494] on link "3" at bounding box center [653, 506] width 24 height 25
